Goal: Task Accomplishment & Management: Manage account settings

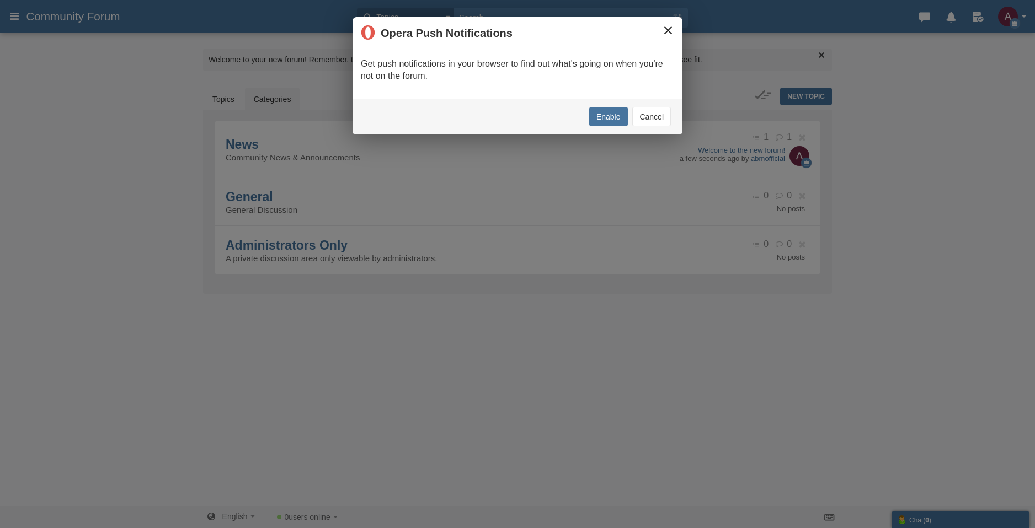
click at [666, 30] on button "×" at bounding box center [668, 30] width 12 height 12
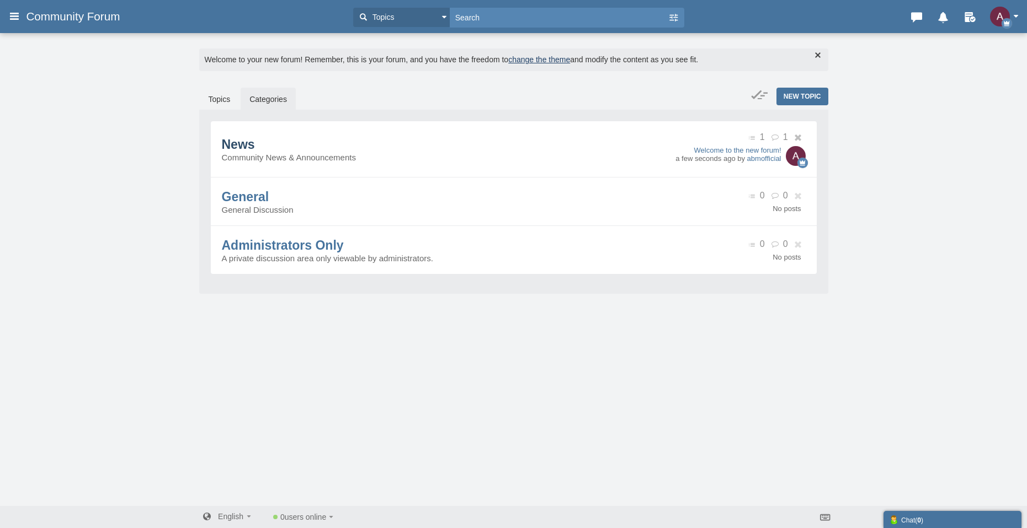
click at [248, 137] on span "News" at bounding box center [238, 144] width 33 height 14
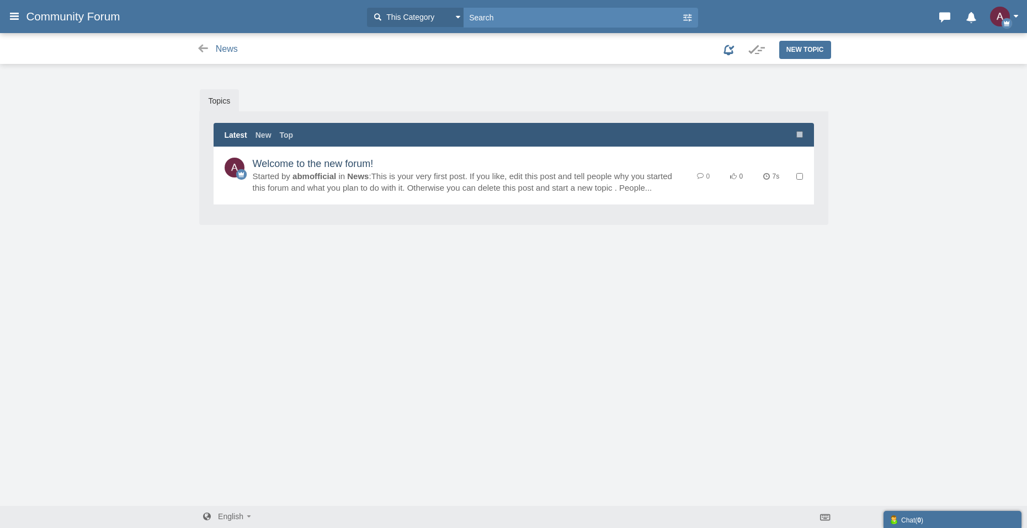
click at [269, 165] on link "Welcome to the new forum!" at bounding box center [313, 163] width 121 height 11
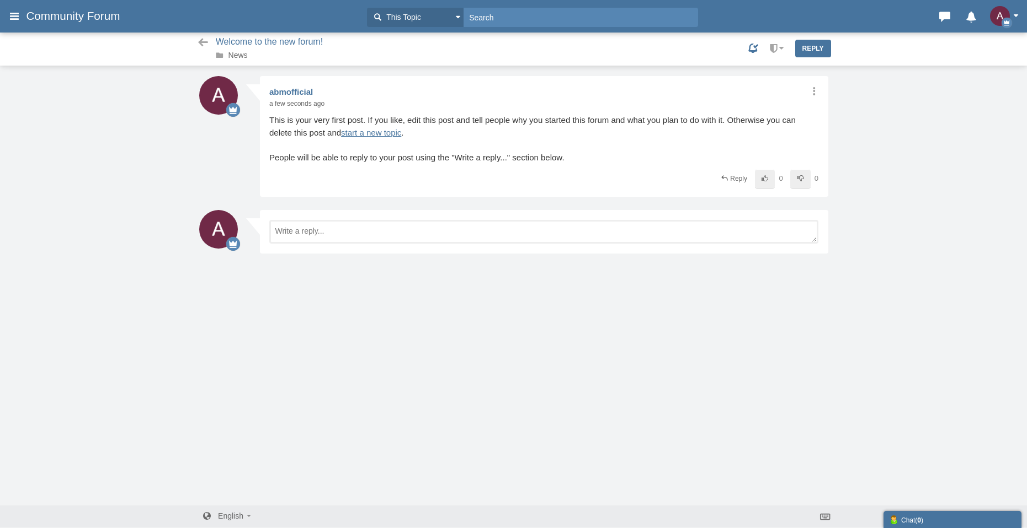
scroll to position [1, 0]
click at [781, 49] on span at bounding box center [781, 48] width 6 height 3
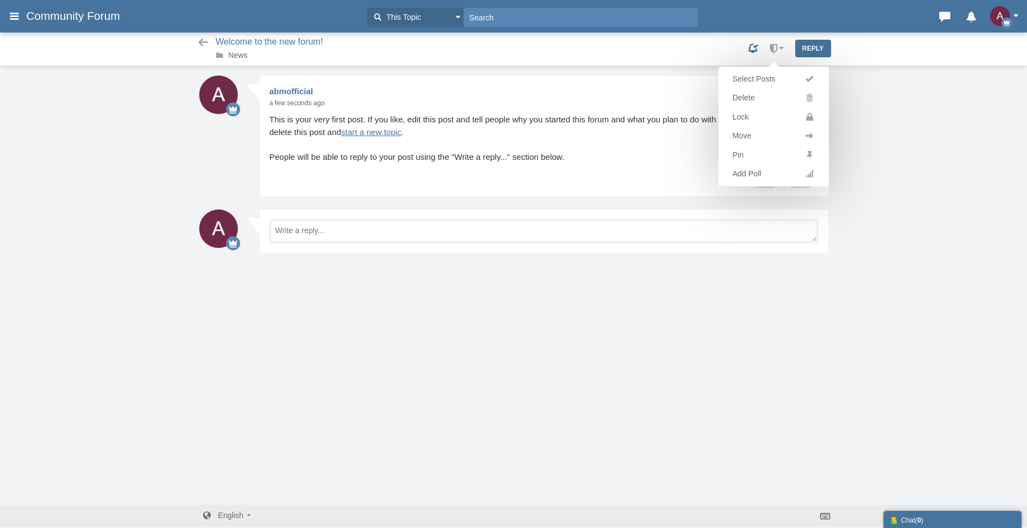
click at [777, 47] on div "Select Posts Delete Lock Move Pin Add Poll" at bounding box center [773, 48] width 20 height 19
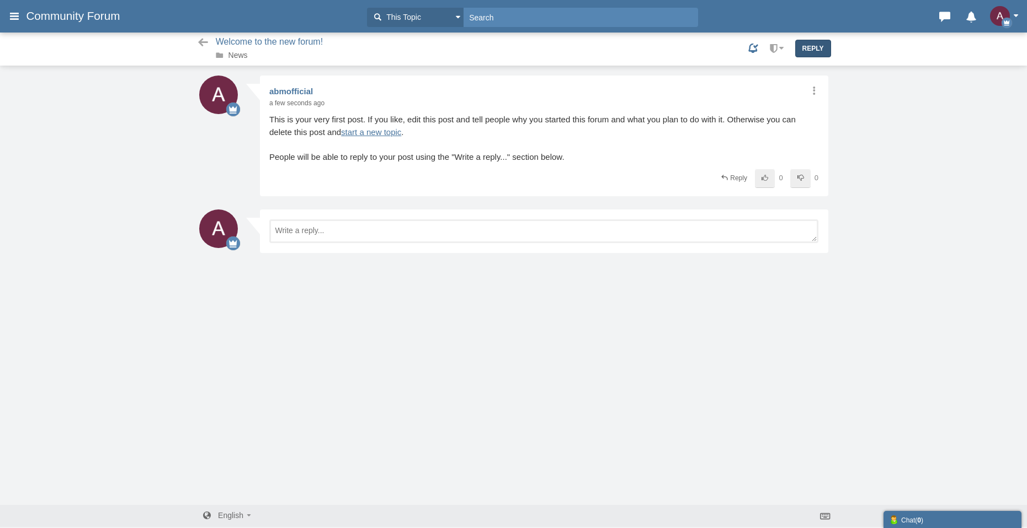
click at [805, 47] on link "Reply" at bounding box center [813, 49] width 36 height 18
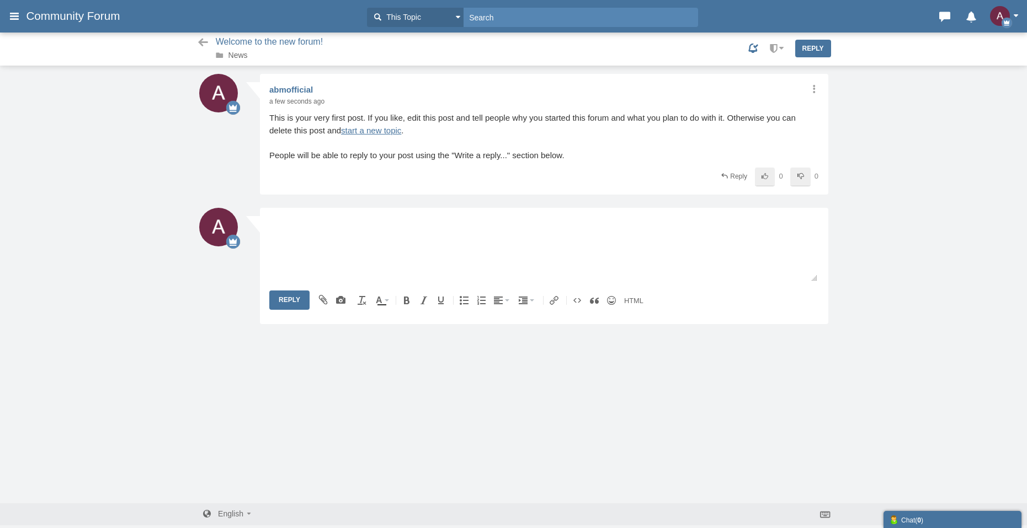
scroll to position [0, 0]
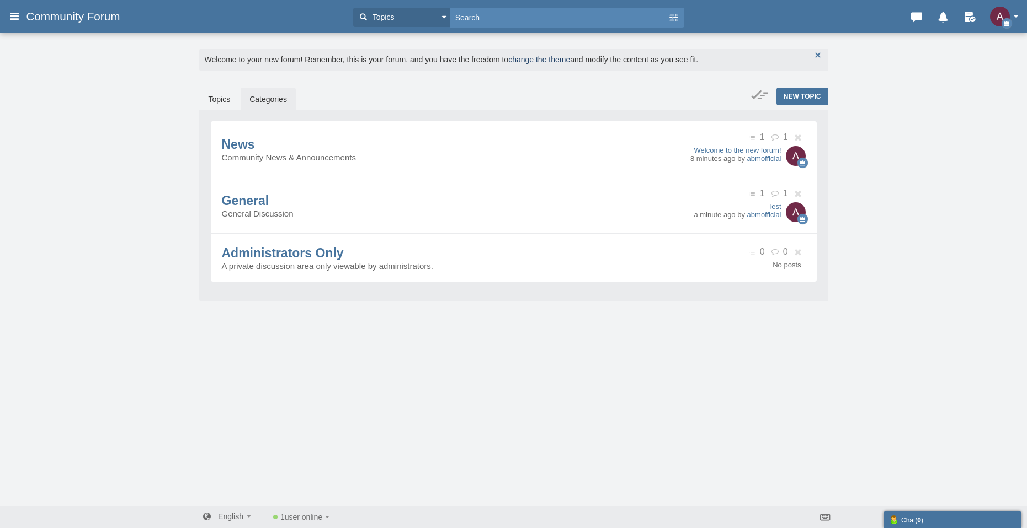
click at [818, 54] on button "button" at bounding box center [817, 55] width 12 height 12
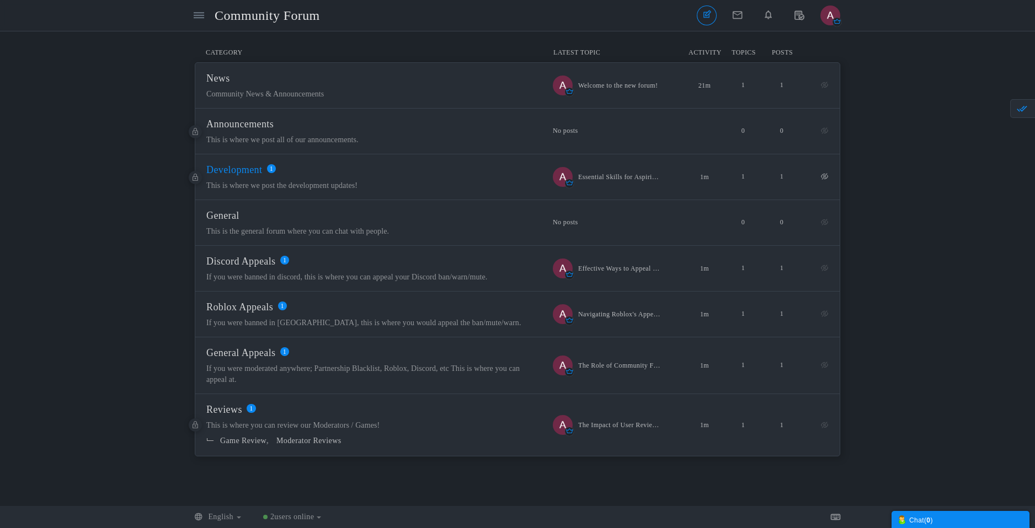
click at [249, 168] on span "Development" at bounding box center [234, 169] width 56 height 11
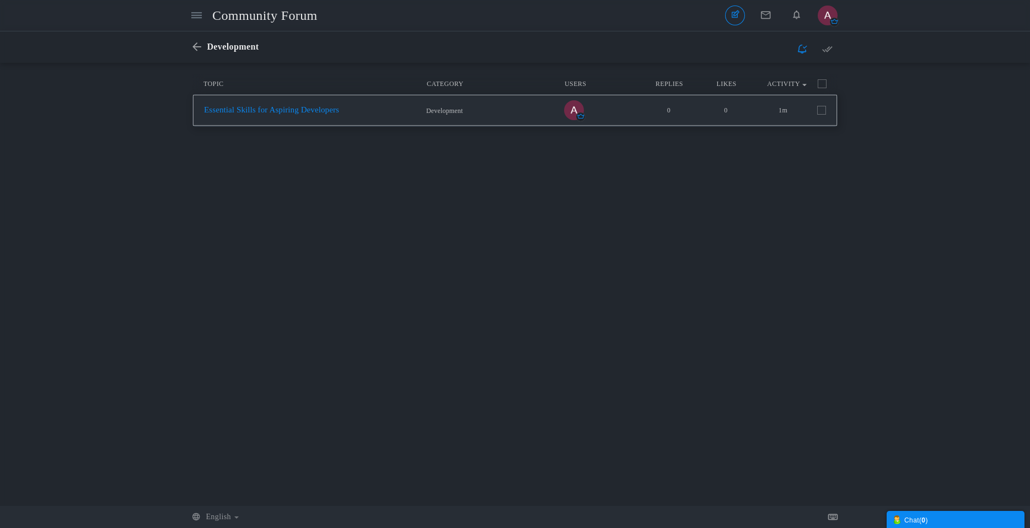
click at [269, 112] on link "Essential Skills for Aspiring Developers" at bounding box center [271, 109] width 135 height 9
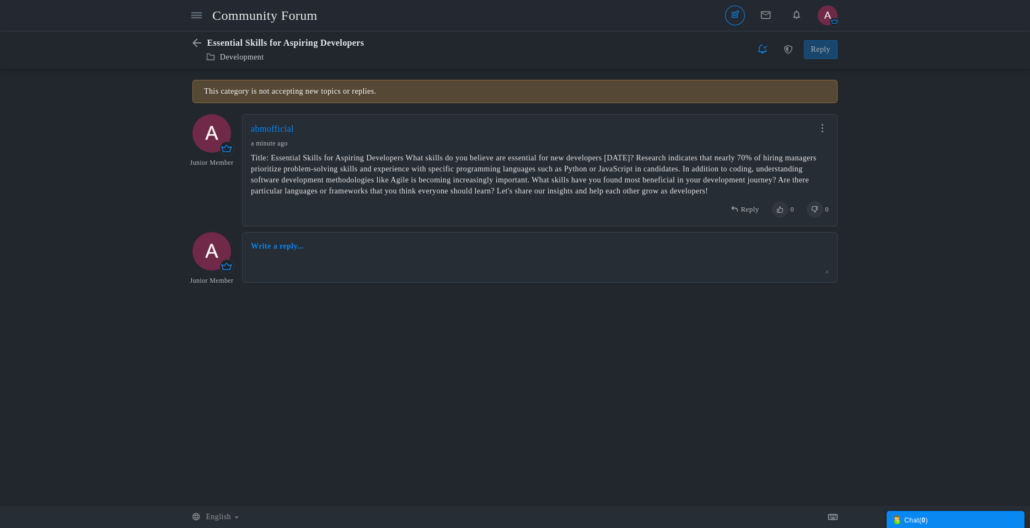
scroll to position [1, 0]
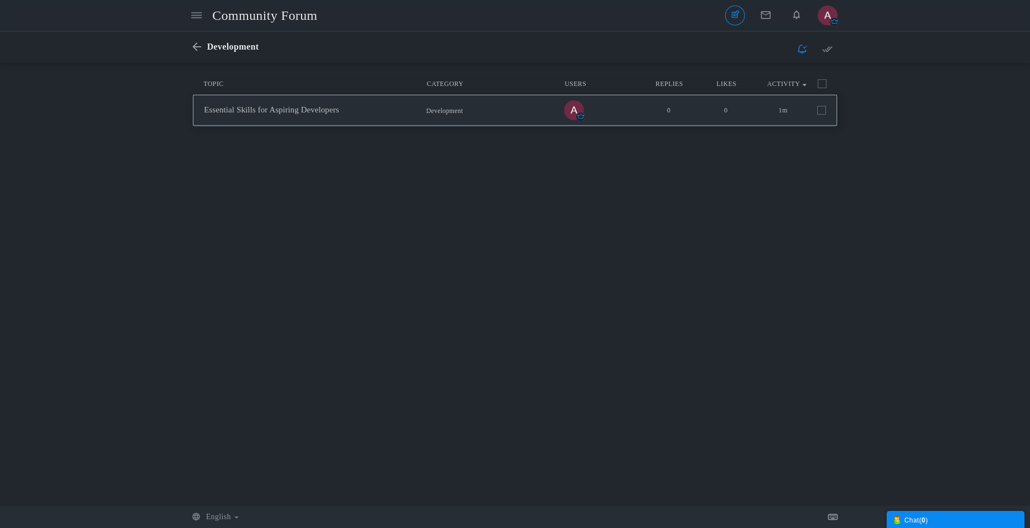
click at [823, 106] on span at bounding box center [822, 110] width 9 height 9
click at [807, 108] on input "checkbox" at bounding box center [807, 108] width 0 height 0
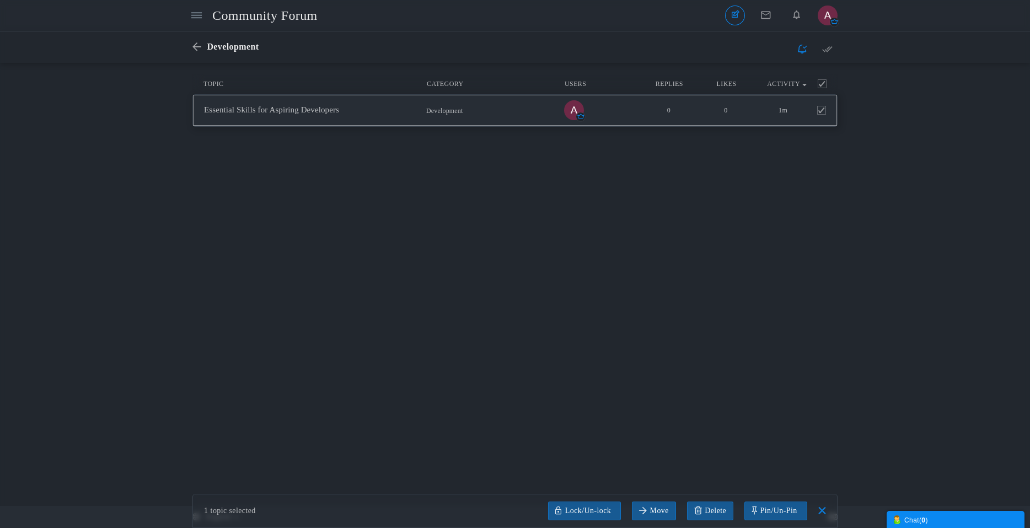
click at [819, 113] on span at bounding box center [822, 110] width 9 height 9
click at [807, 108] on input "checkbox" at bounding box center [807, 108] width 0 height 0
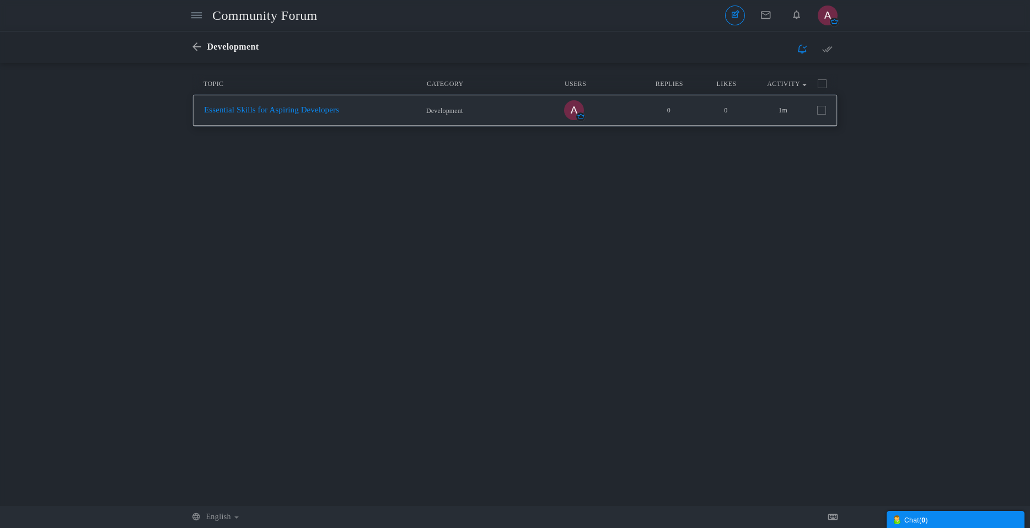
click at [282, 114] on link "Essential Skills for Aspiring Developers" at bounding box center [271, 109] width 135 height 9
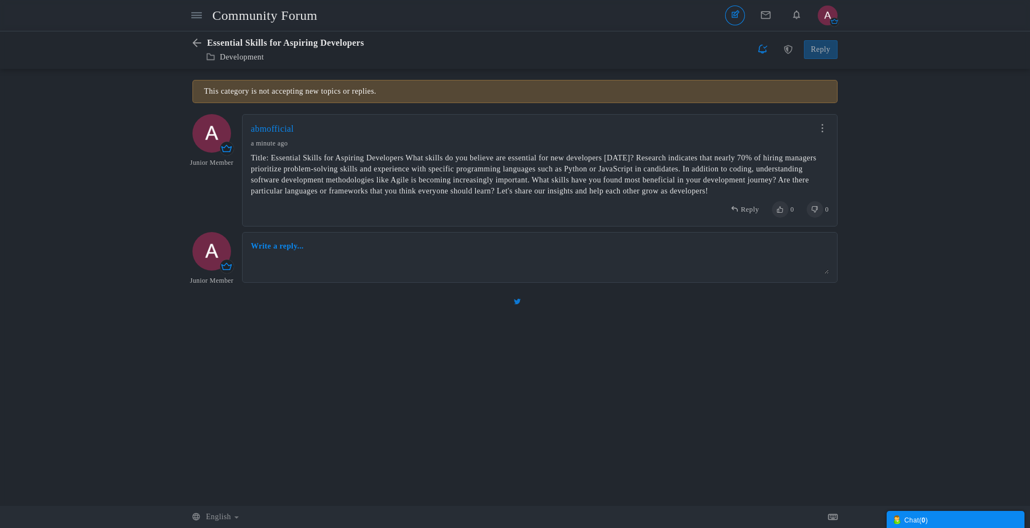
scroll to position [1, 0]
click at [821, 136] on div "Share Edit Move Delete Change Ownership Report abmofficial Junior Member a minu…" at bounding box center [540, 170] width 596 height 113
click at [821, 131] on link at bounding box center [822, 128] width 13 height 8
click at [880, 189] on div "Messages are turned off. Enable them to send or receive messages. Enable Messag…" at bounding box center [515, 286] width 1030 height 415
click at [203, 44] on icon at bounding box center [200, 42] width 14 height 9
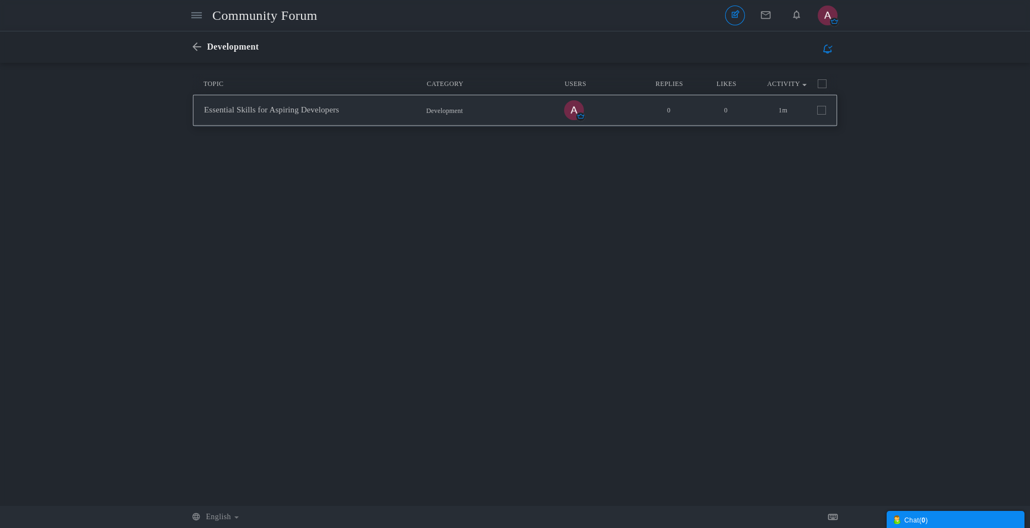
click at [820, 111] on span at bounding box center [822, 110] width 9 height 9
click at [807, 108] on input "checkbox" at bounding box center [807, 108] width 0 height 0
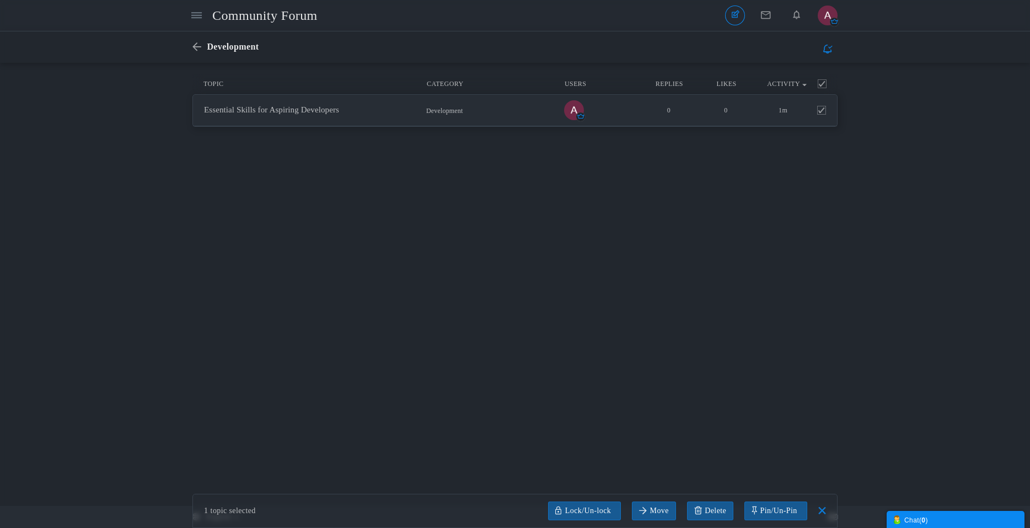
click at [585, 396] on div "Messages are turned off. Enable them to send or receive messages. Enable Messag…" at bounding box center [515, 284] width 1030 height 421
click at [823, 515] on icon at bounding box center [823, 511] width 8 height 8
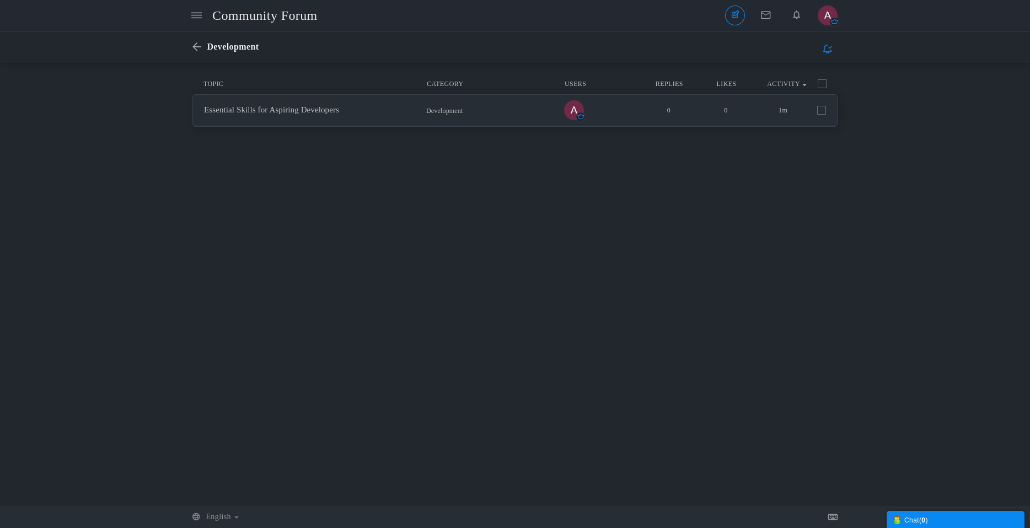
click at [708, 317] on div "Messages are turned off. Enable them to send or receive messages. Enable Messag…" at bounding box center [515, 284] width 1030 height 421
click at [195, 51] on icon at bounding box center [200, 46] width 14 height 9
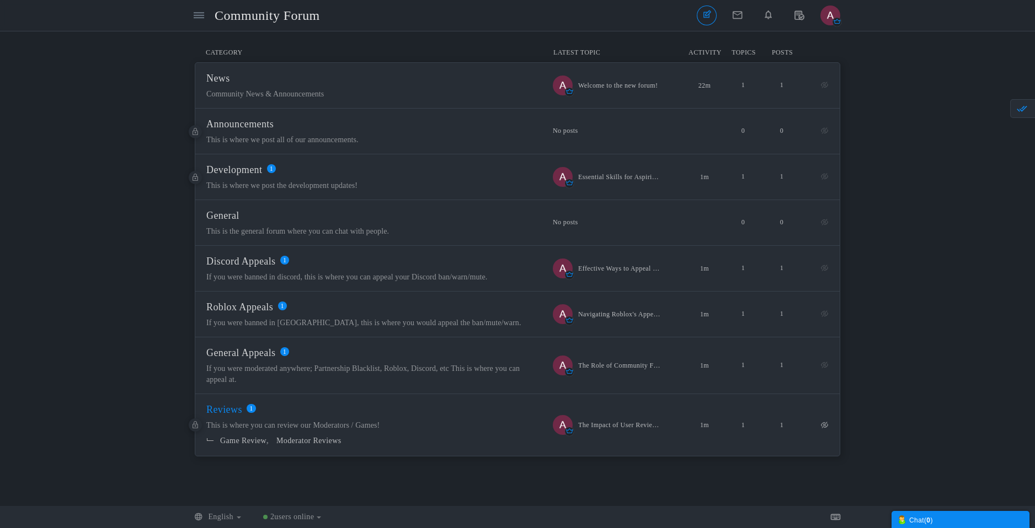
click at [238, 415] on span "Reviews" at bounding box center [224, 409] width 36 height 11
click at [230, 79] on span "News" at bounding box center [218, 78] width 24 height 11
click at [826, 10] on img "button" at bounding box center [830, 16] width 20 height 20
click at [810, 65] on link "Settings" at bounding box center [794, 59] width 92 height 20
